Goal: Find specific page/section: Find specific page/section

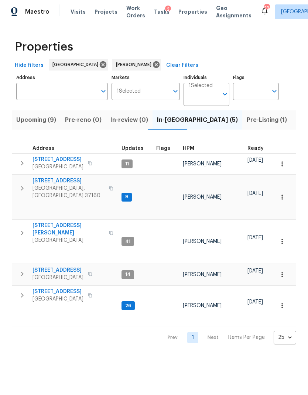
click at [184, 20] on div "Maestro Visits Projects Work Orders Tasks 2 Properties Geo Assignments 23 [GEOG…" at bounding box center [154, 11] width 308 height 23
click at [183, 11] on span "Properties" at bounding box center [192, 11] width 29 height 7
click at [55, 267] on span "[STREET_ADDRESS]" at bounding box center [57, 270] width 51 height 7
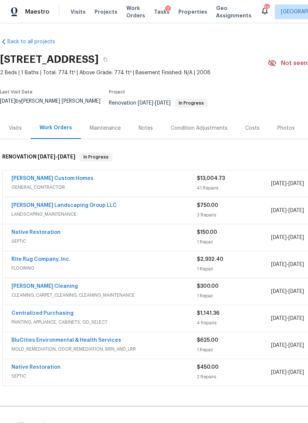
click at [243, 127] on div "Costs" at bounding box center [252, 128] width 32 height 22
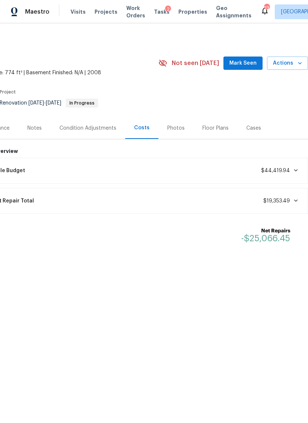
scroll to position [0, 109]
